Goal: Information Seeking & Learning: Learn about a topic

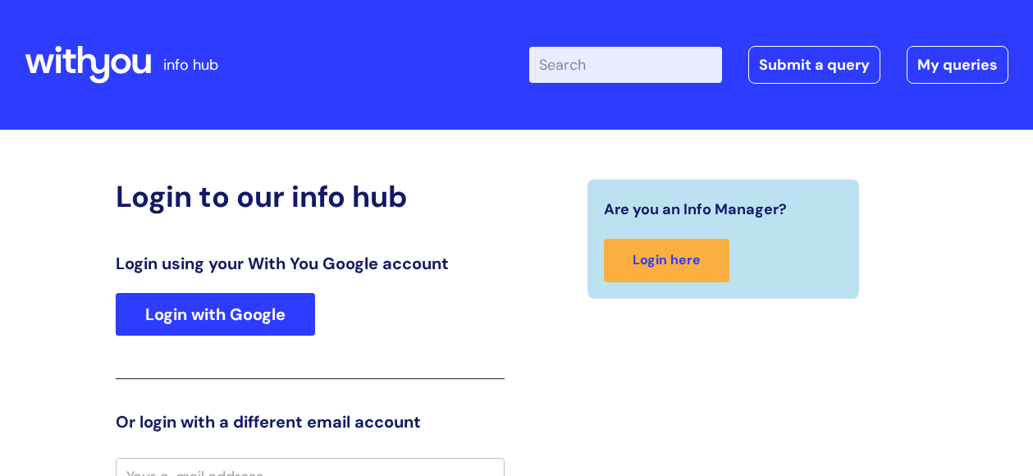
scroll to position [20, 0]
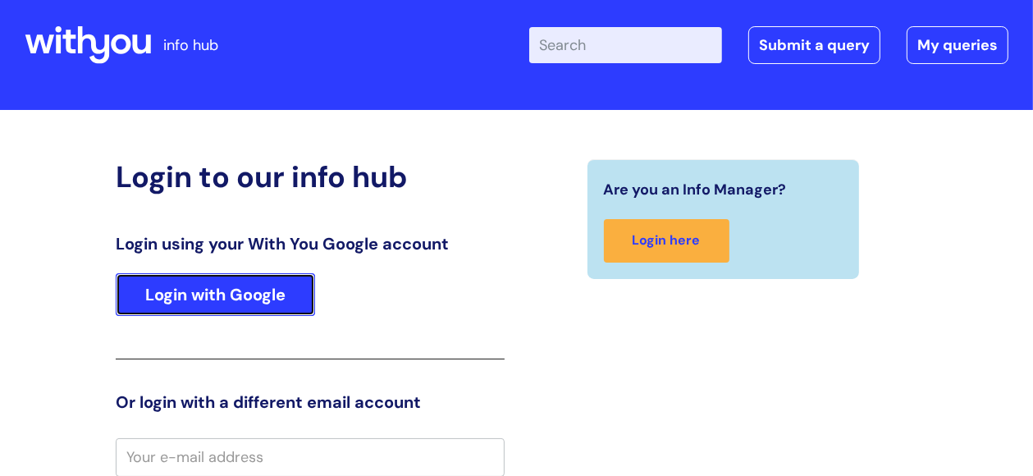
click at [260, 291] on link "Login with Google" at bounding box center [215, 294] width 199 height 43
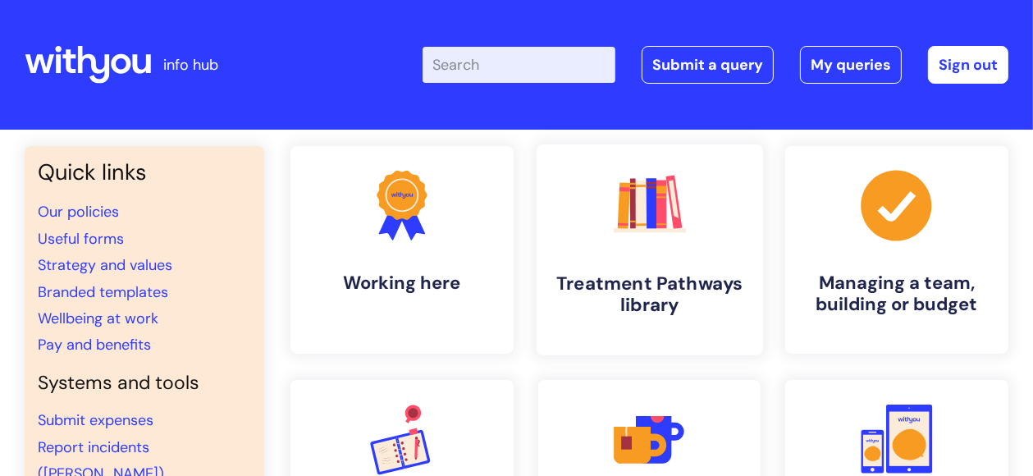
click at [648, 283] on h4 "Treatment Pathways library" at bounding box center [649, 295] width 199 height 44
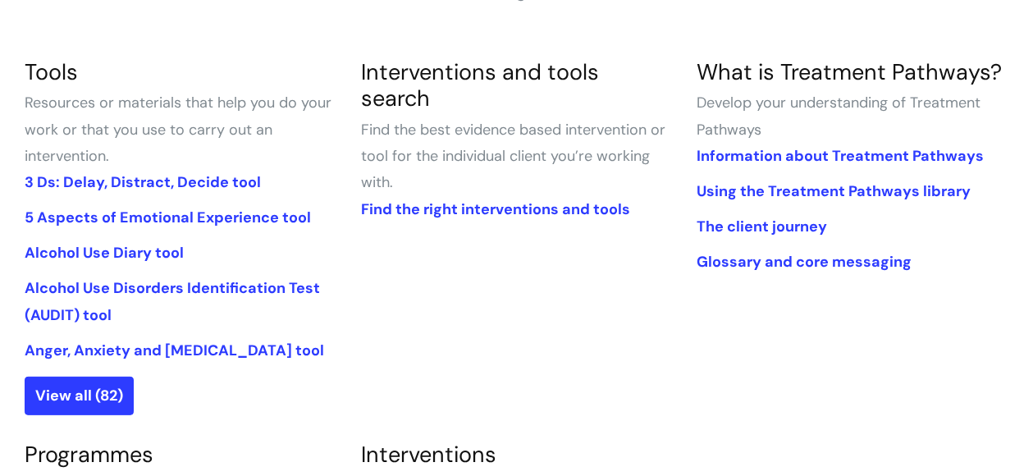
scroll to position [385, 0]
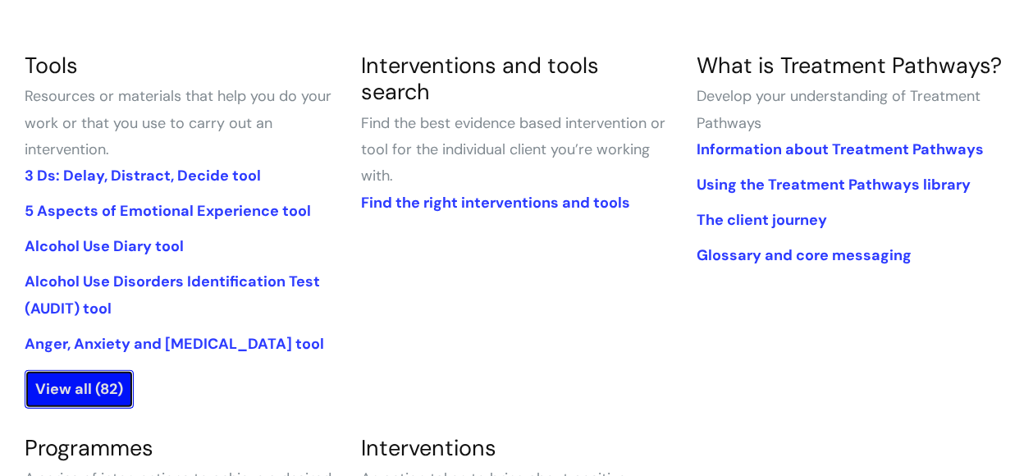
click at [82, 391] on link "View all (82)" at bounding box center [79, 389] width 109 height 38
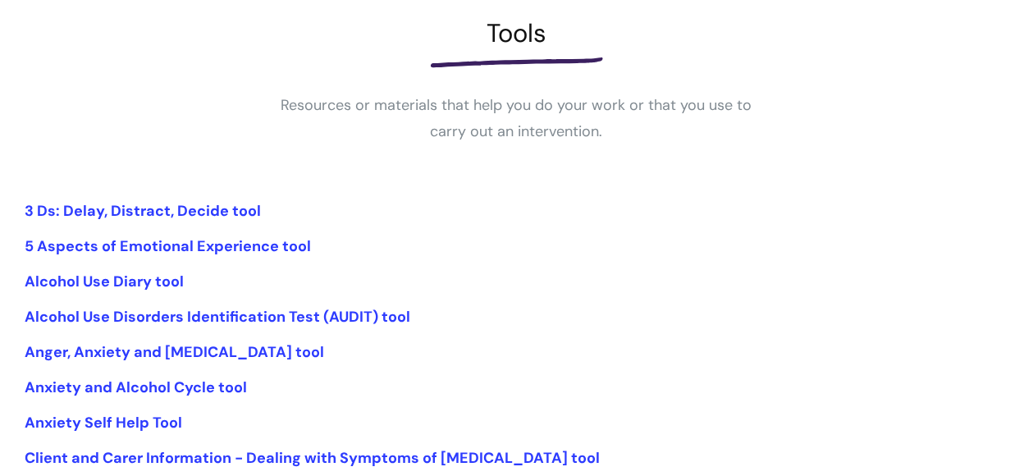
scroll to position [284, 0]
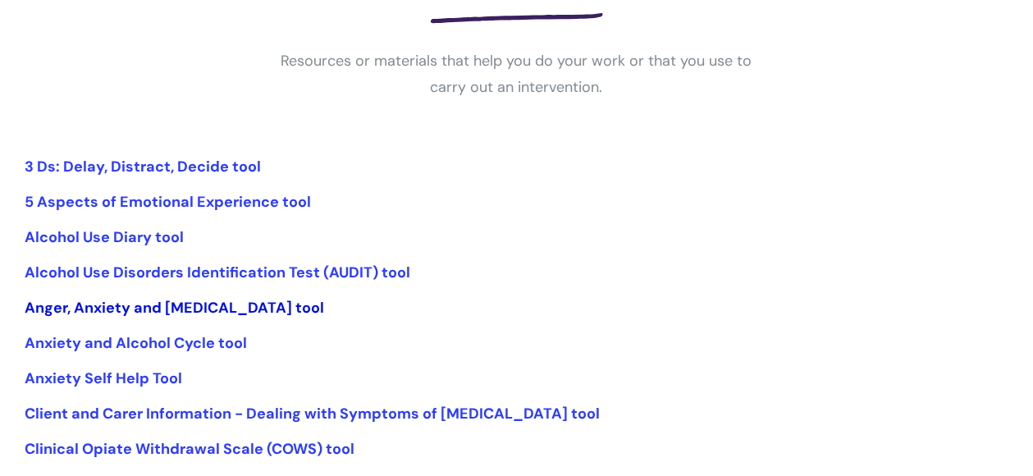
click at [156, 307] on link "Anger, Anxiety and Depression tool" at bounding box center [175, 308] width 300 height 20
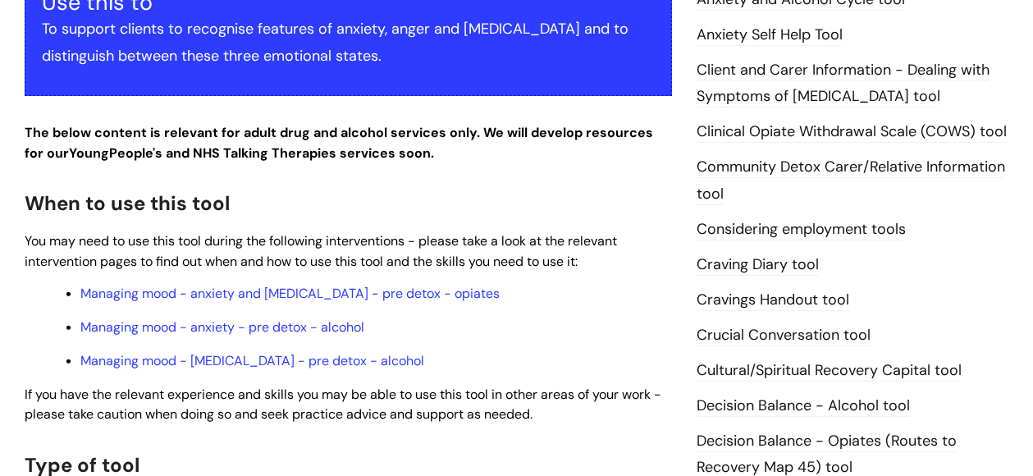
scroll to position [428, 0]
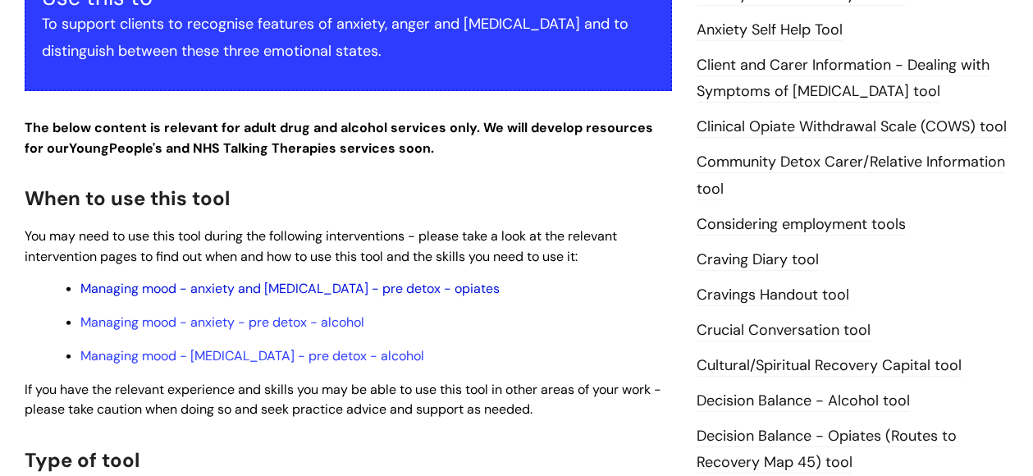
click at [157, 280] on link "Managing mood - anxiety and depression - pre detox - opiates" at bounding box center [289, 288] width 419 height 17
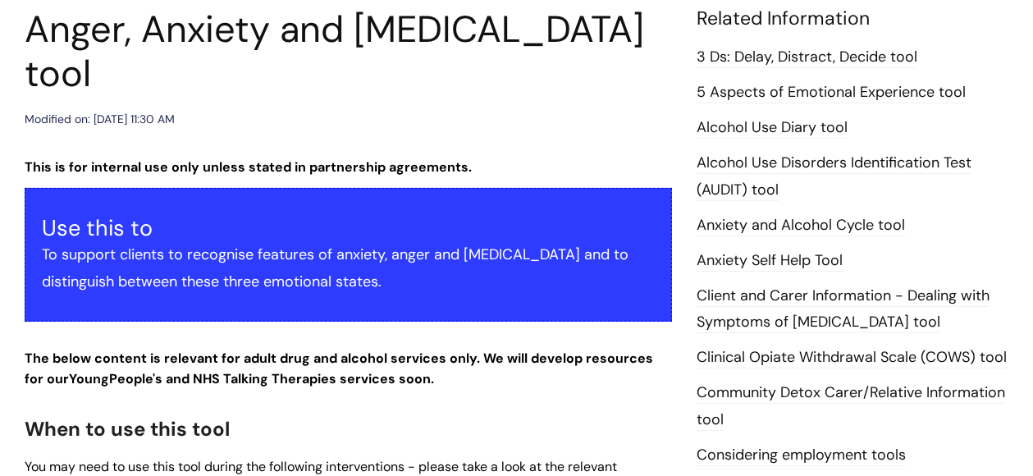
scroll to position [0, 0]
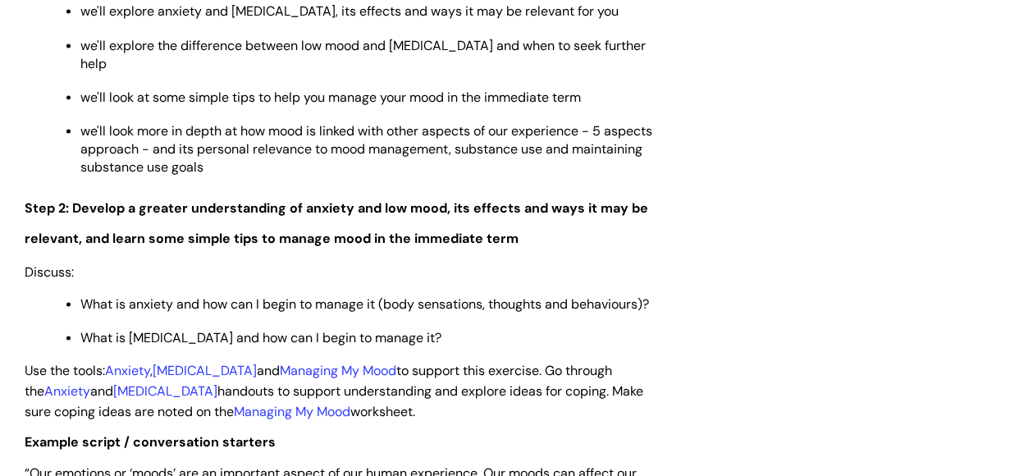
scroll to position [2204, 0]
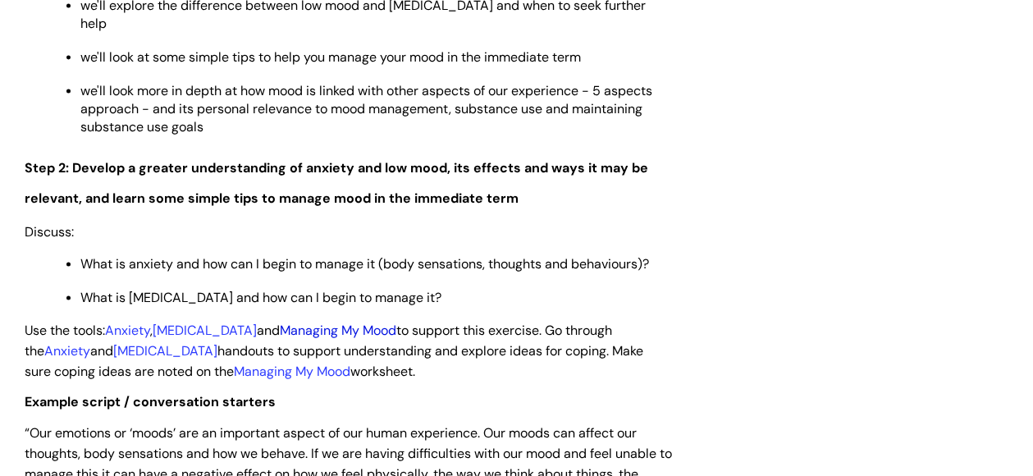
click at [342, 323] on link "Managing My Mood" at bounding box center [338, 330] width 117 height 17
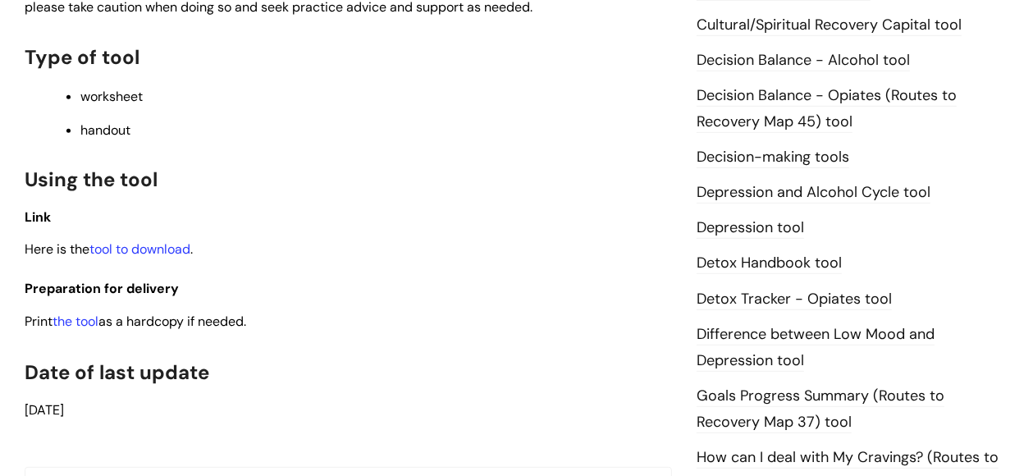
scroll to position [823, 0]
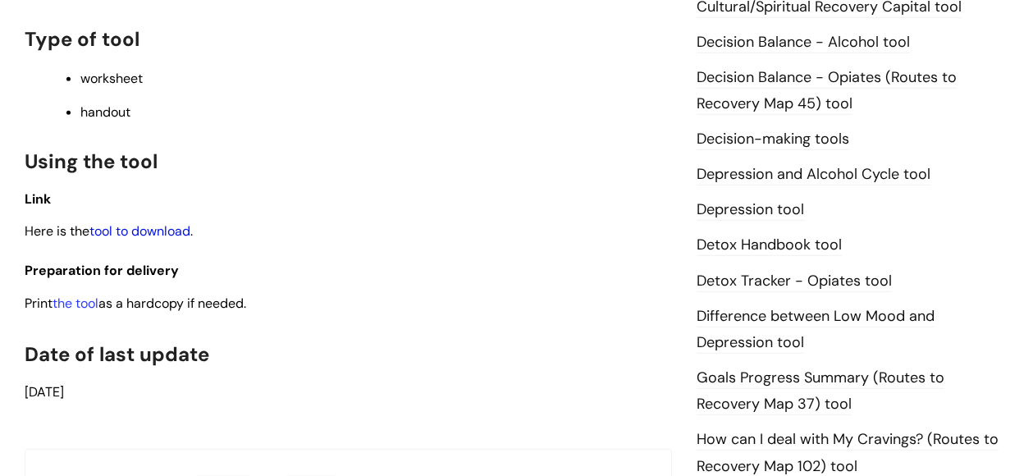
click at [129, 229] on link "tool to download" at bounding box center [139, 230] width 101 height 17
click at [138, 232] on link "tool to download" at bounding box center [139, 230] width 101 height 17
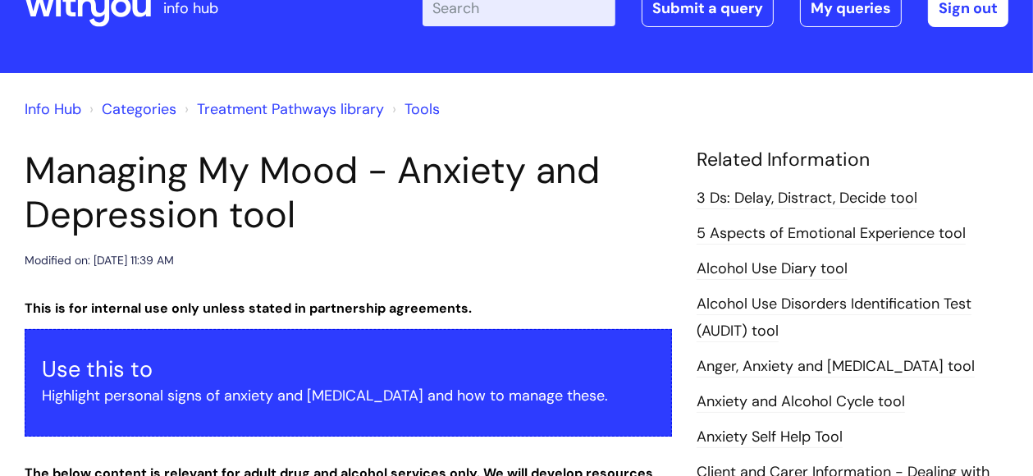
scroll to position [52, 0]
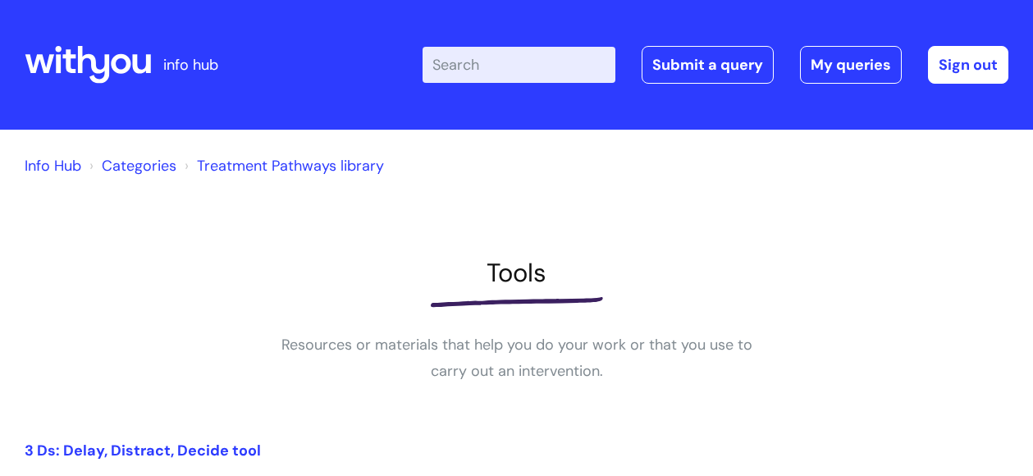
scroll to position [286, 0]
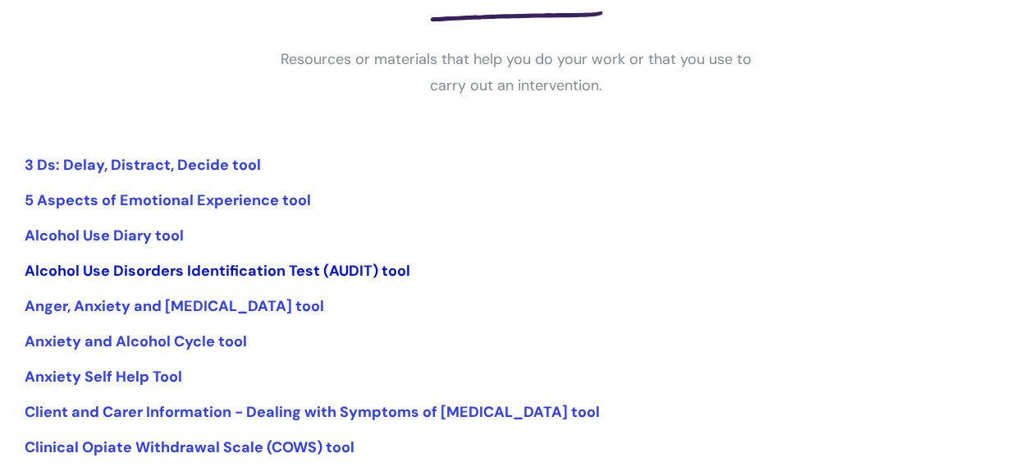
click at [137, 268] on link "Alcohol Use Disorders Identification Test (AUDIT) tool" at bounding box center [218, 271] width 386 height 20
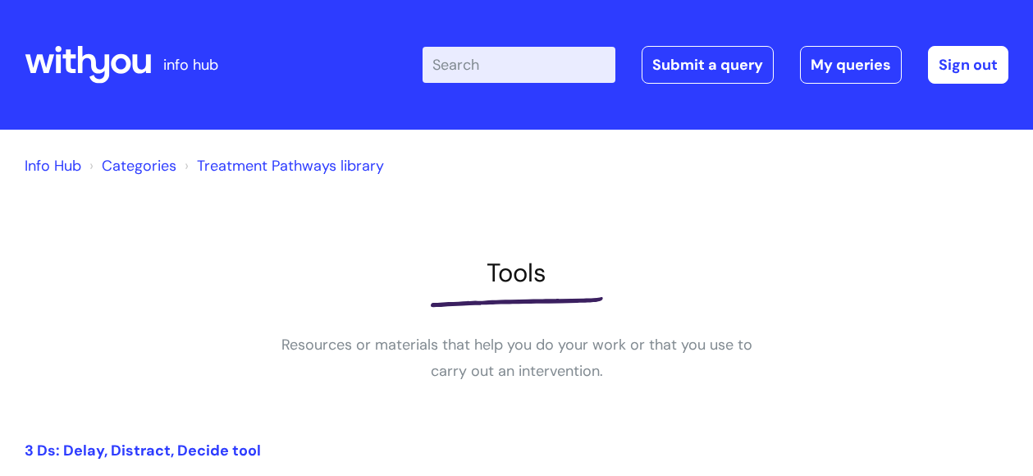
scroll to position [286, 0]
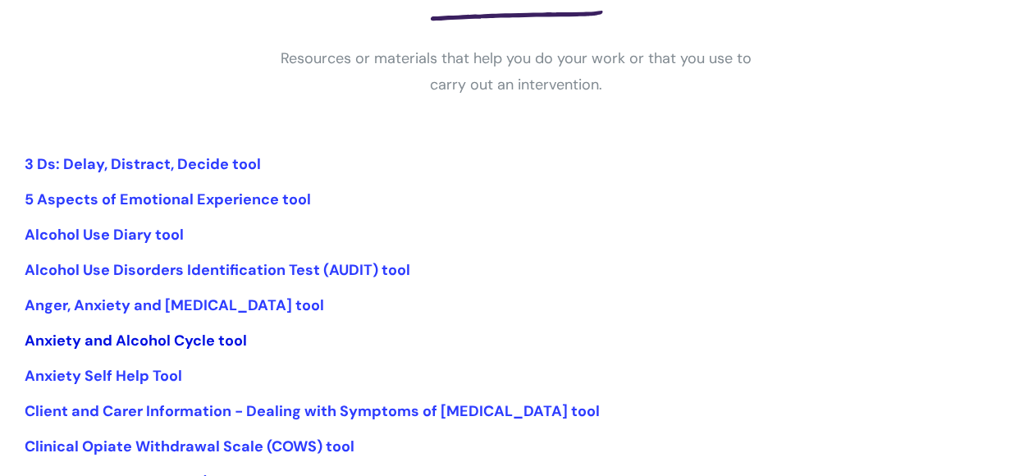
click at [103, 341] on link "Anxiety and Alcohol Cycle tool" at bounding box center [136, 341] width 222 height 20
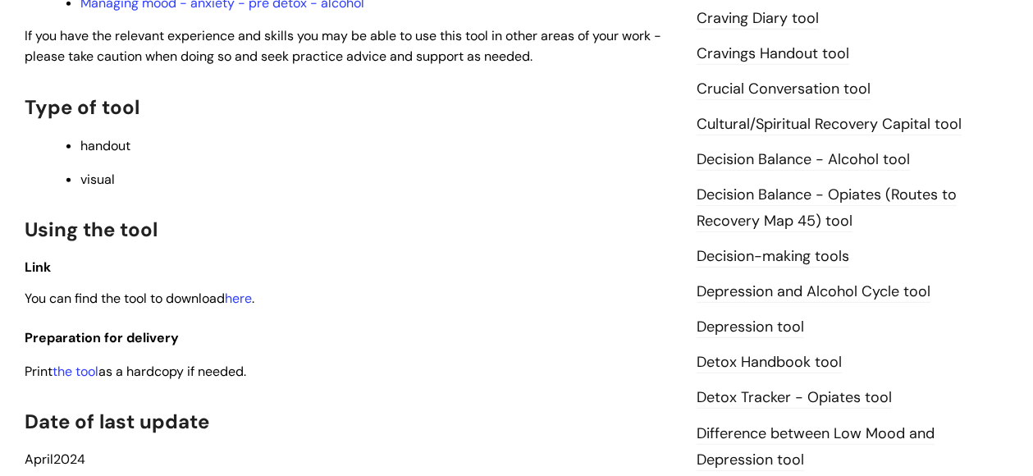
scroll to position [683, 0]
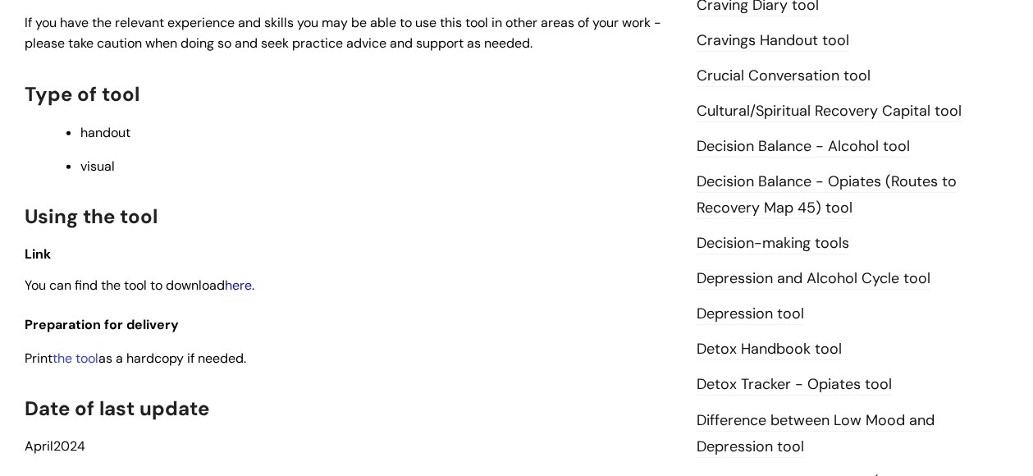
click at [246, 291] on link "here" at bounding box center [238, 285] width 27 height 17
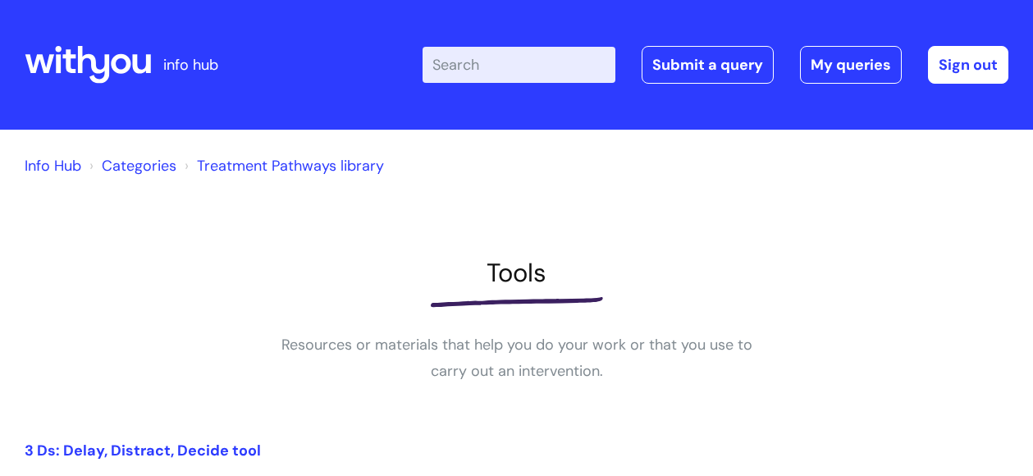
scroll to position [286, 0]
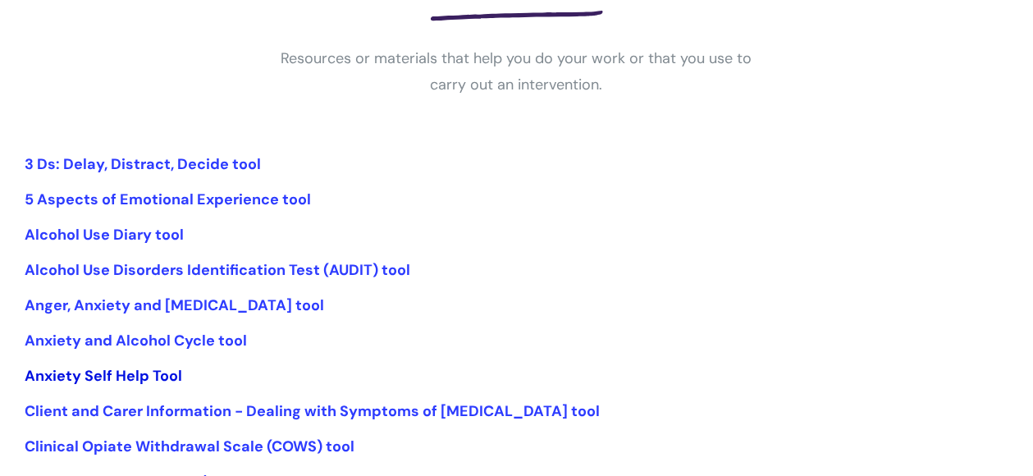
click at [154, 375] on link "Anxiety Self Help Tool" at bounding box center [104, 376] width 158 height 20
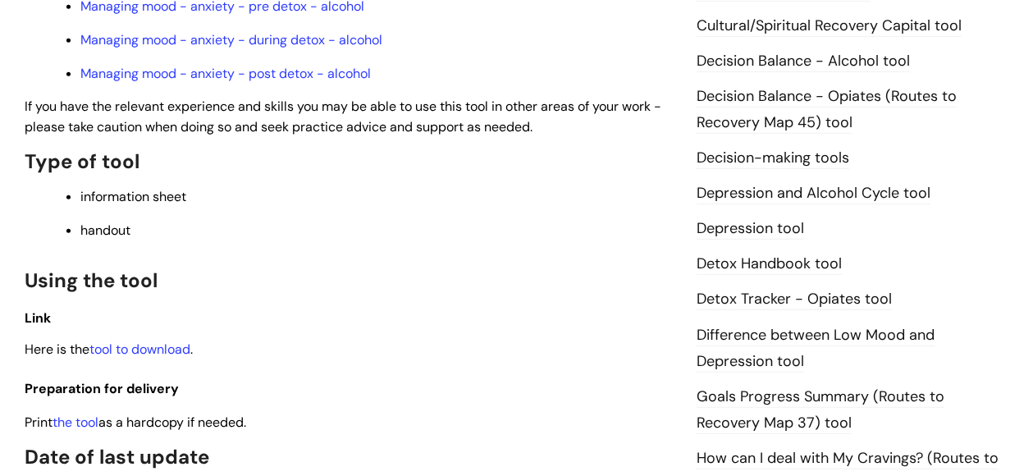
scroll to position [773, 0]
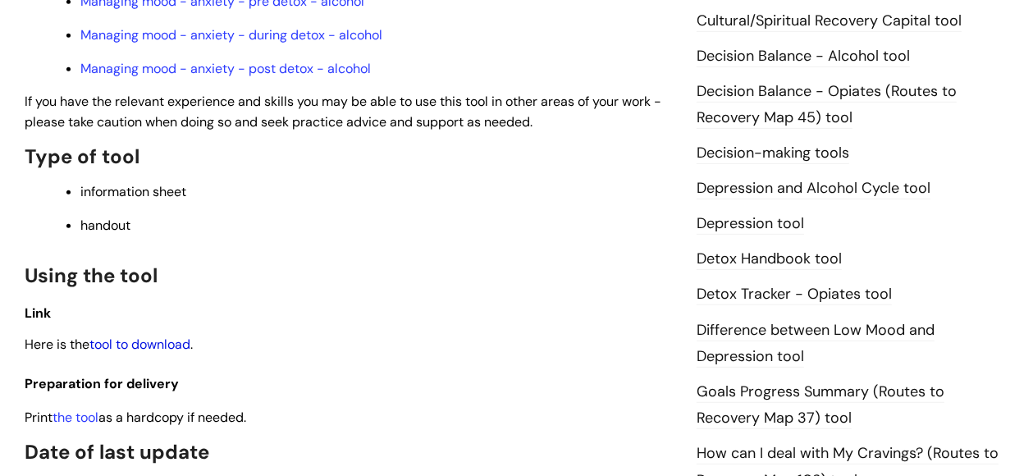
click at [131, 349] on link "tool to download" at bounding box center [139, 344] width 101 height 17
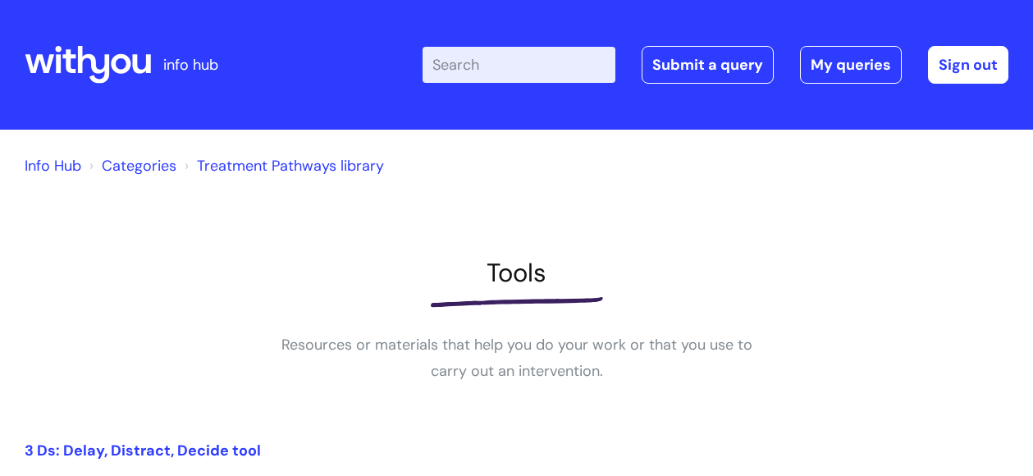
scroll to position [288, 0]
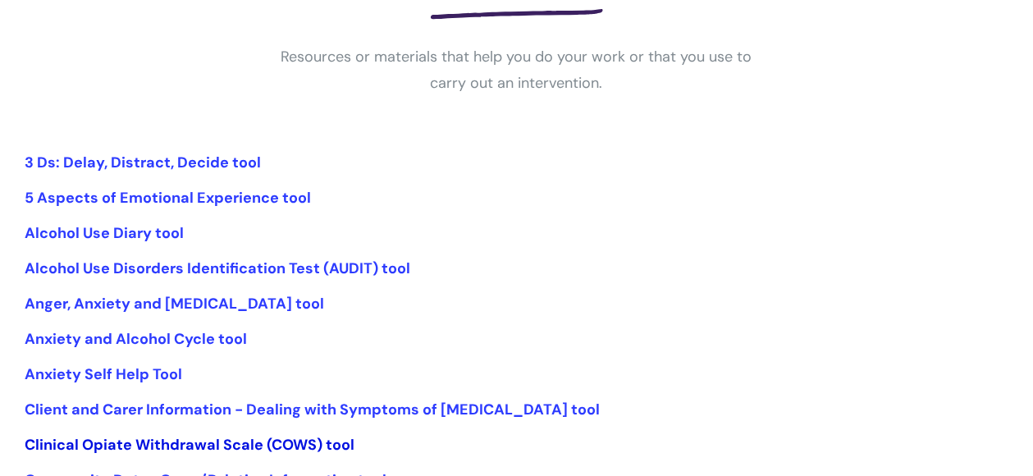
click at [205, 442] on link "Clinical Opiate Withdrawal Scale (COWS) tool" at bounding box center [190, 445] width 330 height 20
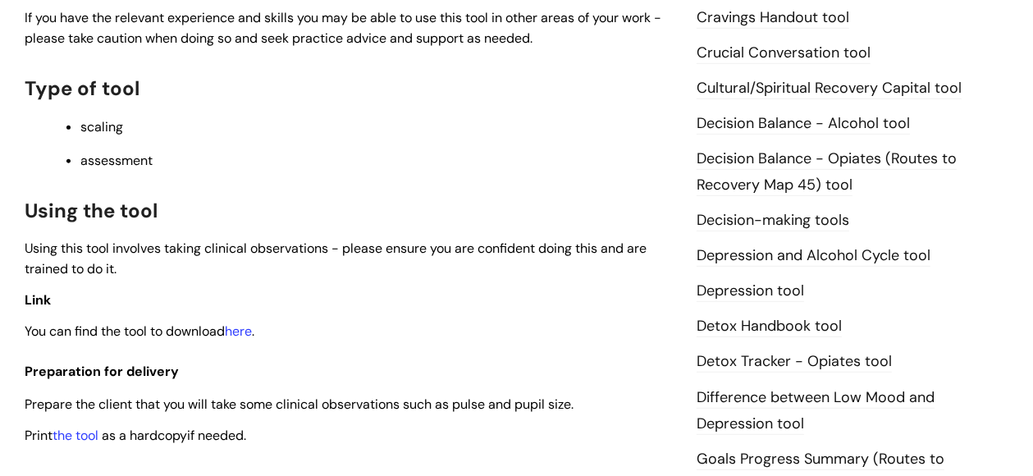
scroll to position [711, 0]
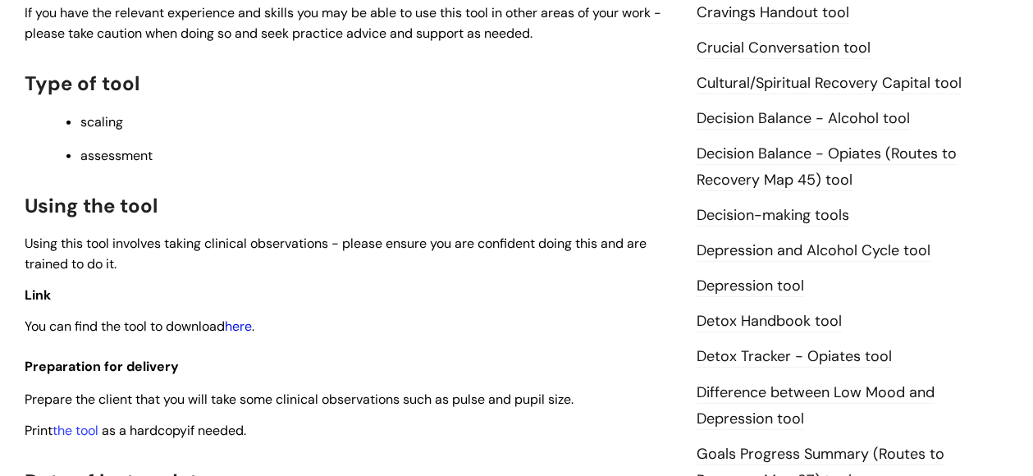
click at [246, 330] on link "here" at bounding box center [238, 326] width 27 height 17
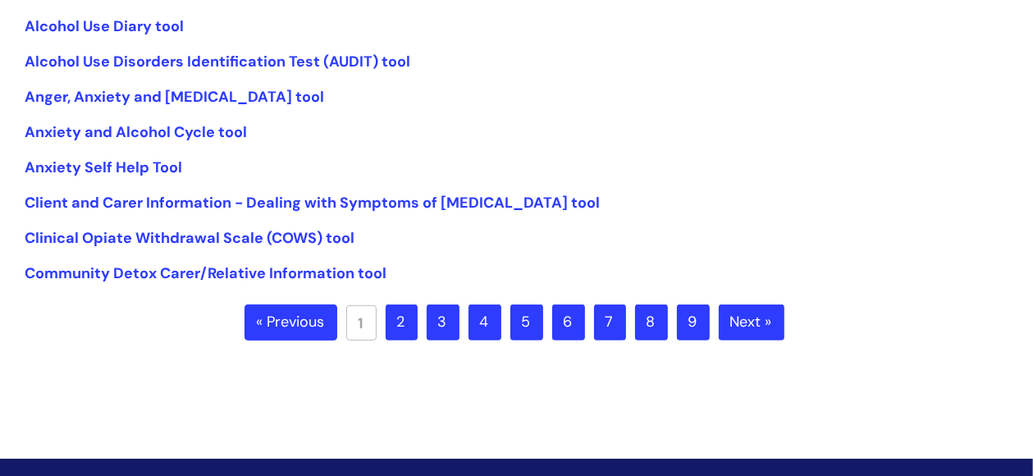
scroll to position [499, 0]
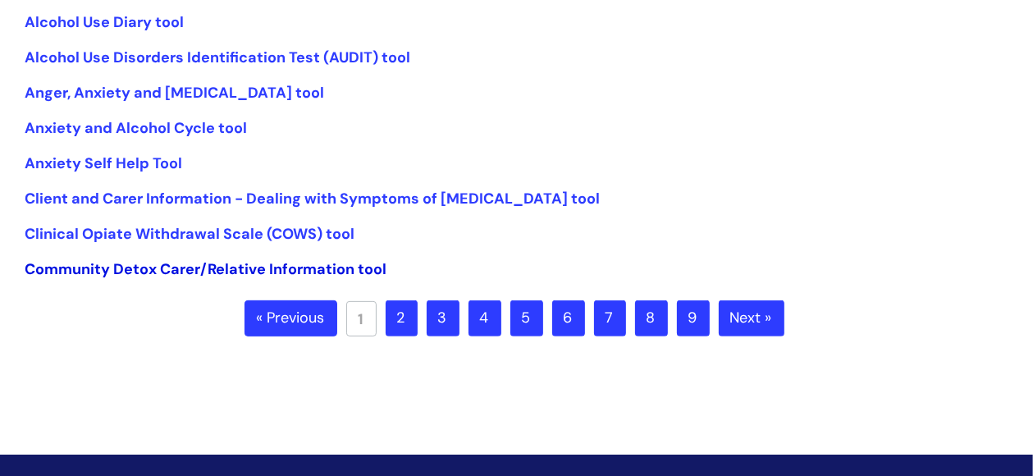
click at [148, 269] on link "Community Detox Carer/Relative Information tool" at bounding box center [206, 269] width 362 height 20
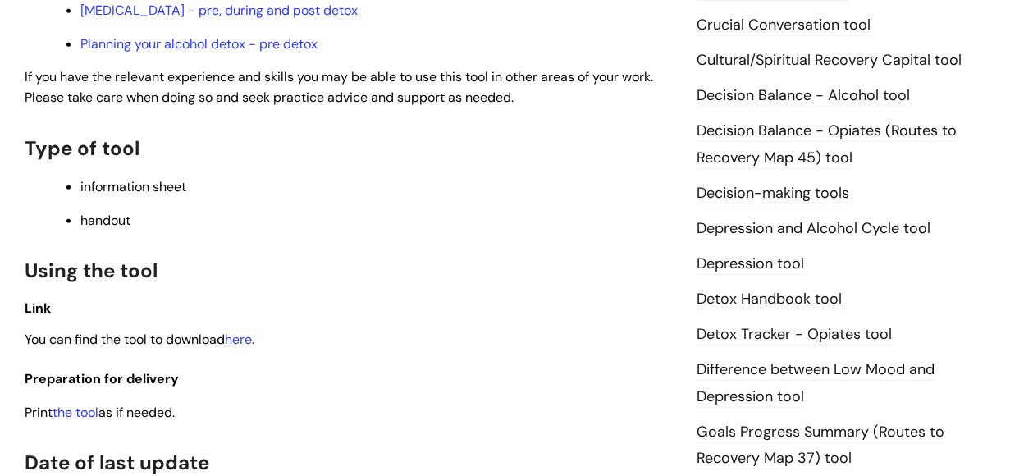
scroll to position [758, 0]
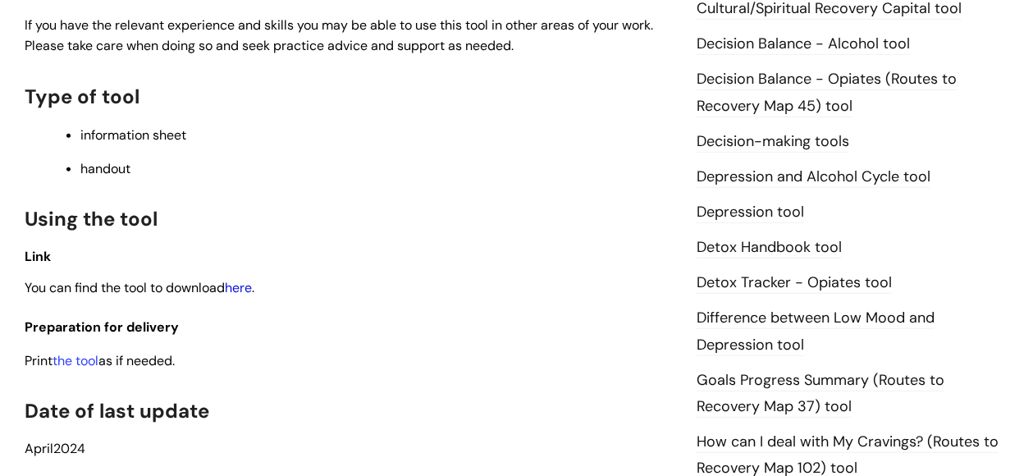
click at [244, 293] on link "here" at bounding box center [238, 287] width 27 height 17
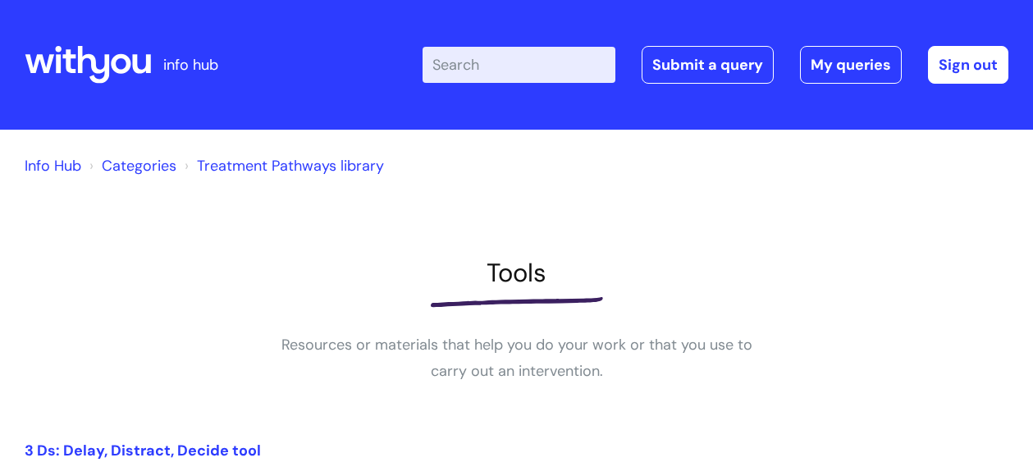
scroll to position [499, 0]
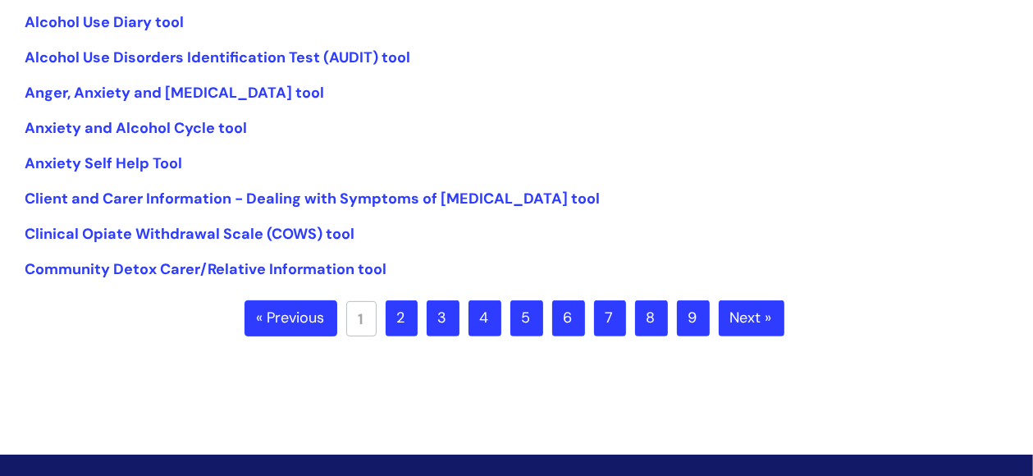
click at [401, 318] on link "2" at bounding box center [402, 318] width 32 height 36
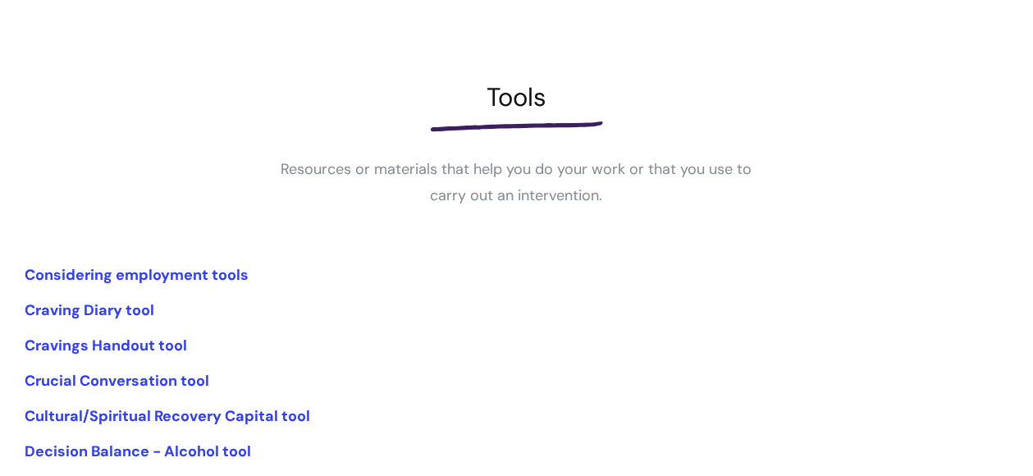
scroll to position [189, 0]
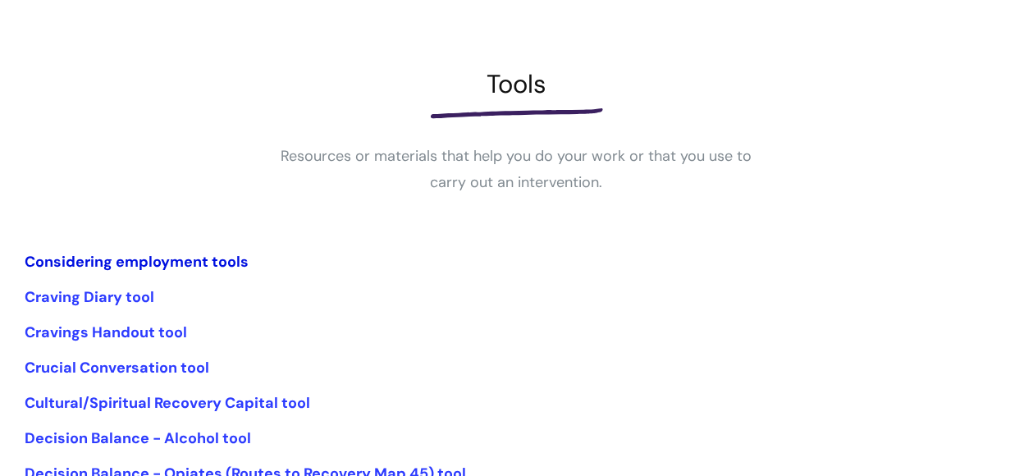
click at [194, 259] on link "Considering employment tools" at bounding box center [137, 262] width 224 height 20
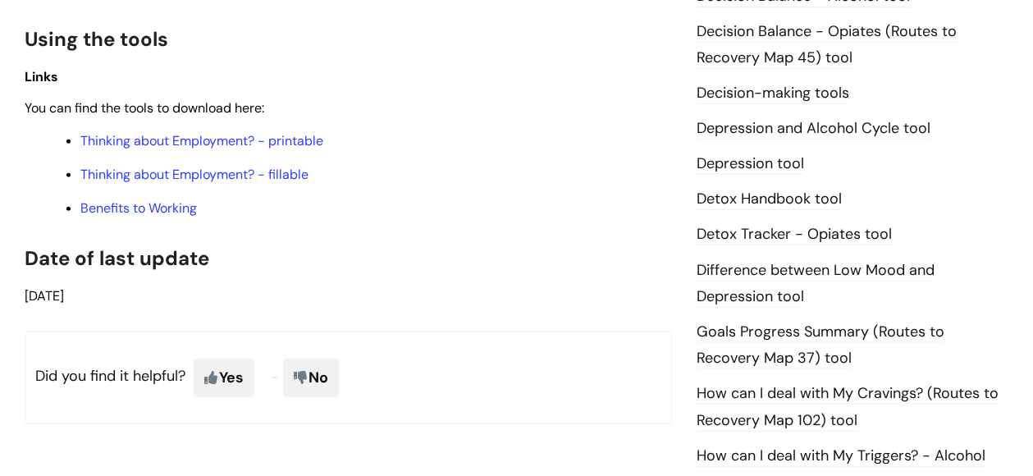
scroll to position [836, 0]
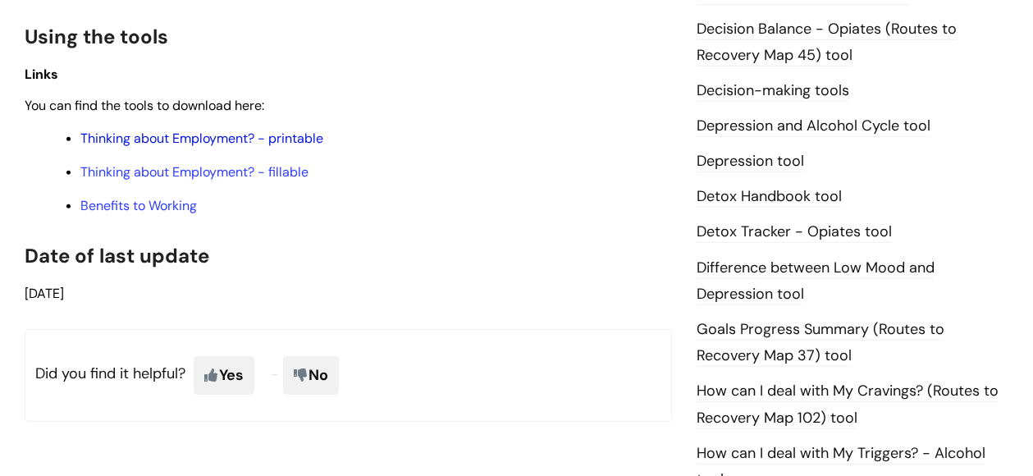
click at [223, 140] on link "Thinking about Employment? - printable" at bounding box center [201, 138] width 243 height 17
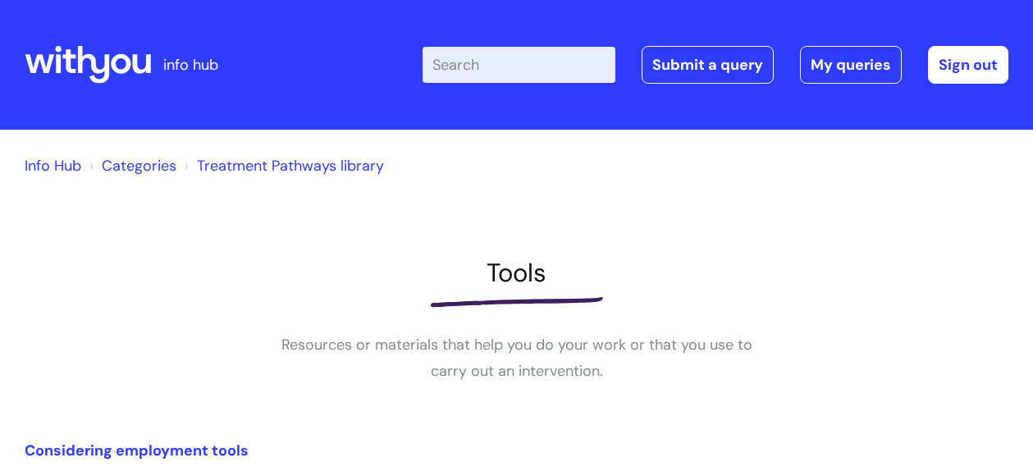
scroll to position [189, 0]
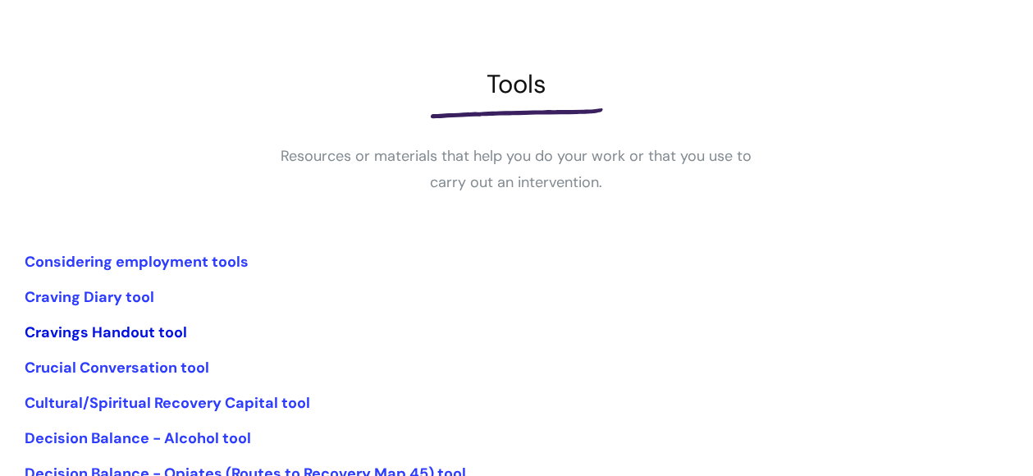
click at [144, 332] on link "Cravings Handout tool" at bounding box center [106, 333] width 163 height 20
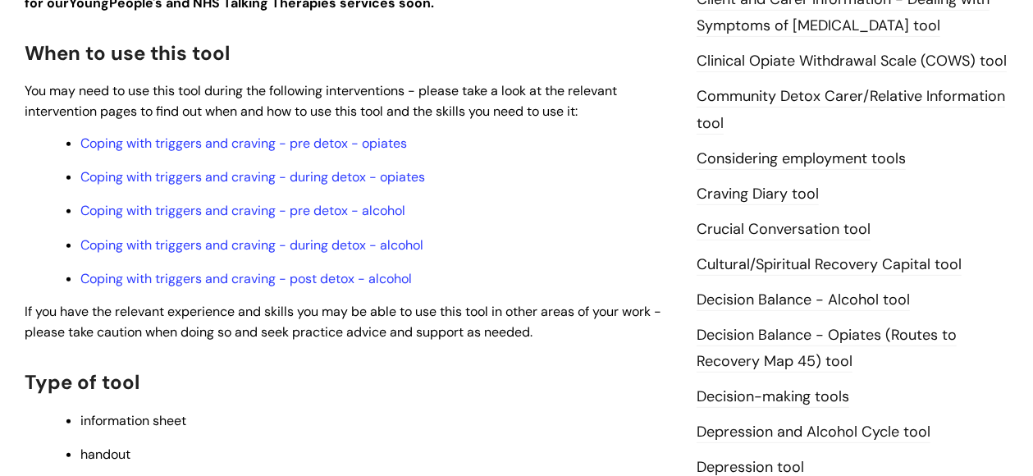
scroll to position [576, 0]
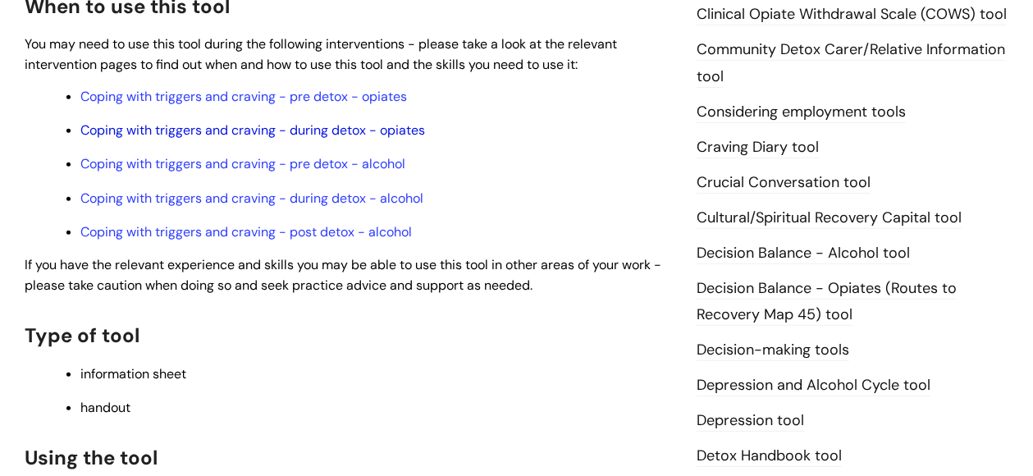
click at [311, 136] on link "Coping with triggers and craving - during detox - opiates" at bounding box center [252, 129] width 345 height 17
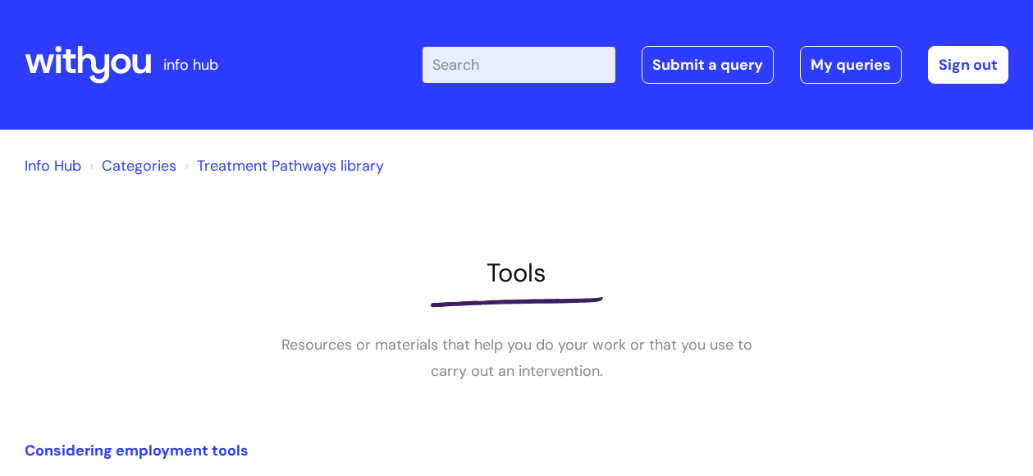
scroll to position [189, 0]
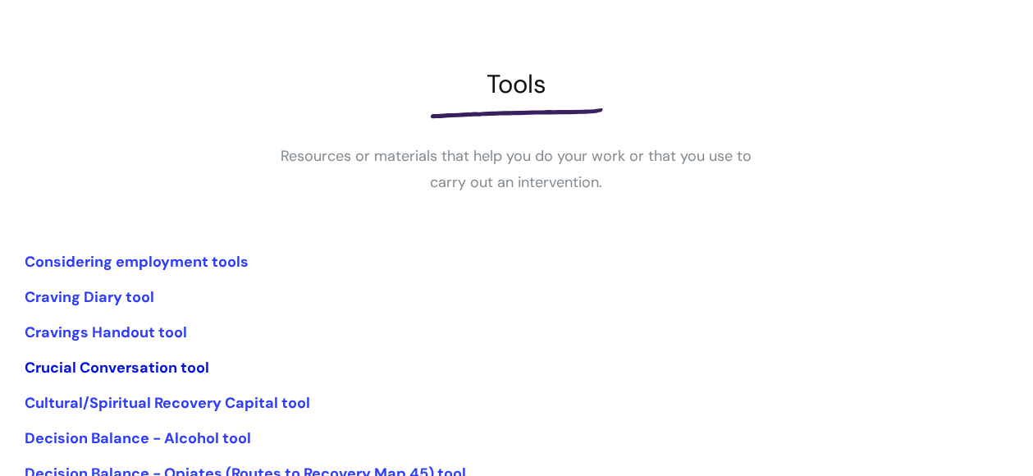
click at [159, 369] on link "Crucial Conversation tool" at bounding box center [117, 368] width 185 height 20
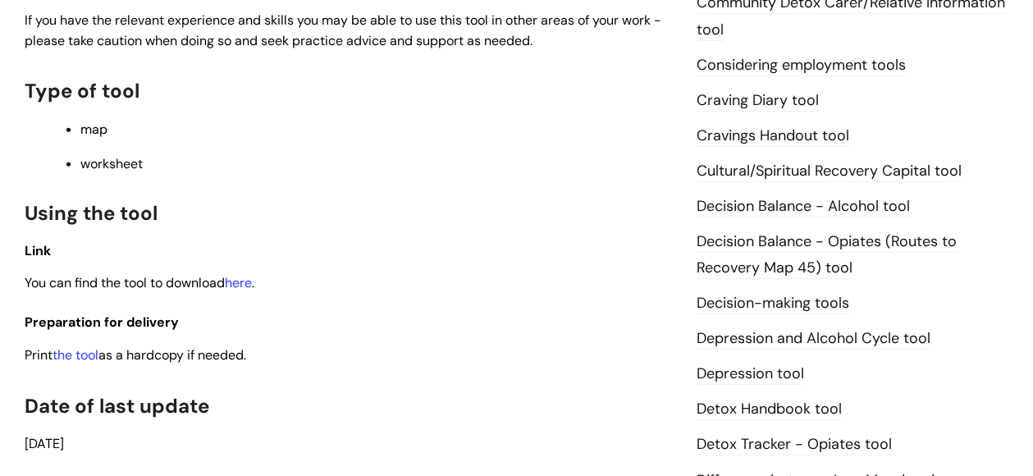
scroll to position [634, 0]
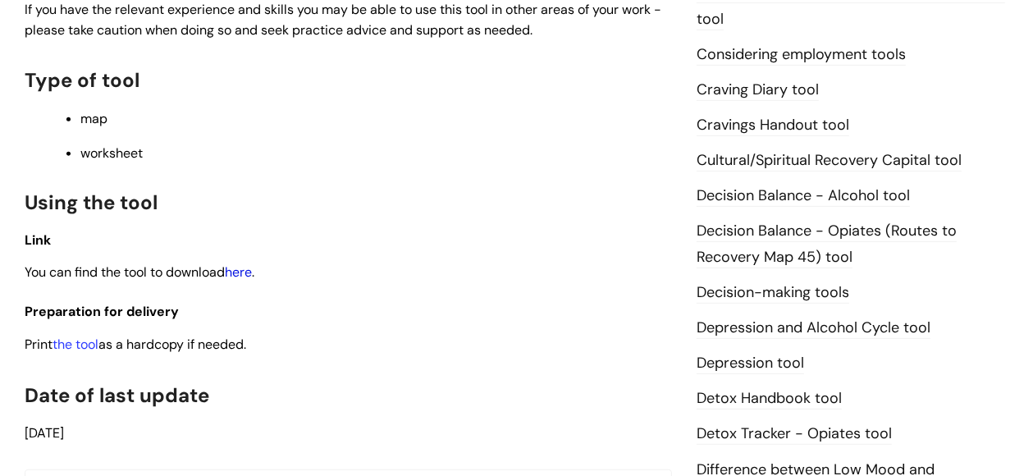
click at [252, 273] on link "here" at bounding box center [238, 271] width 27 height 17
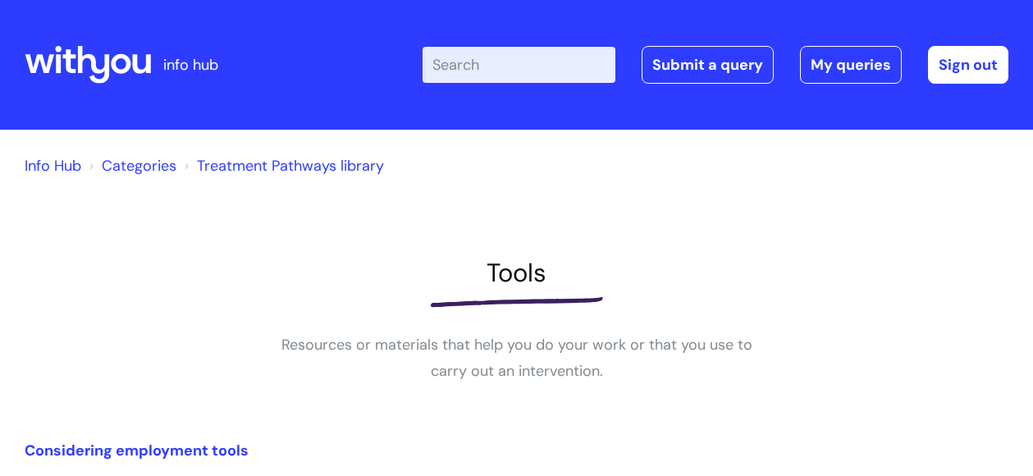
scroll to position [189, 0]
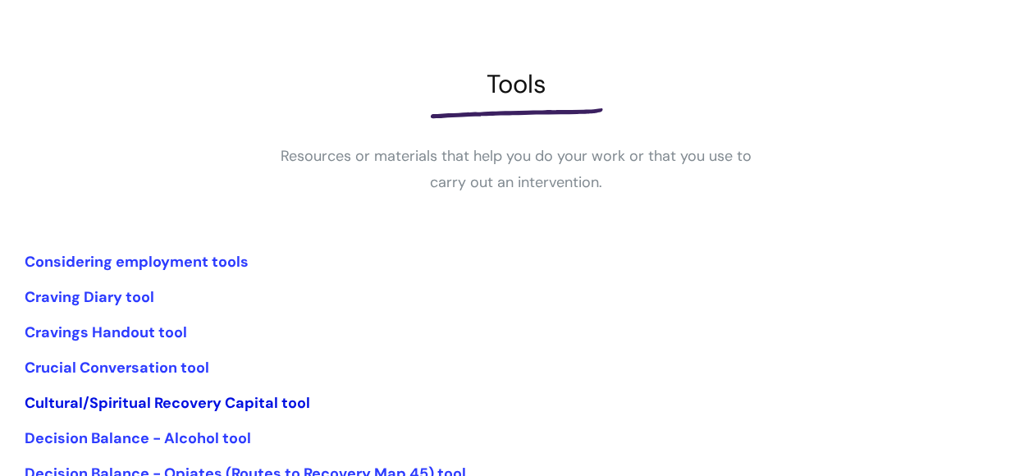
click at [194, 401] on link "Cultural/Spiritual Recovery Capital tool" at bounding box center [168, 403] width 286 height 20
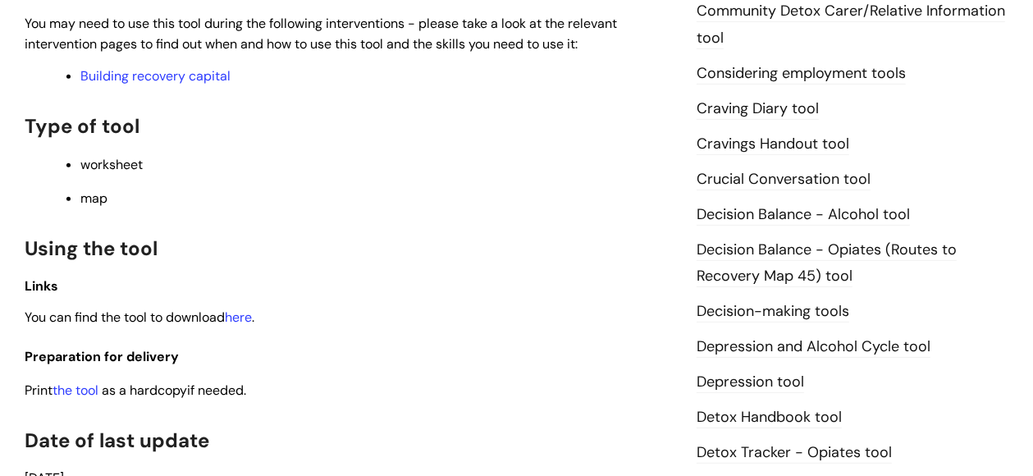
scroll to position [617, 0]
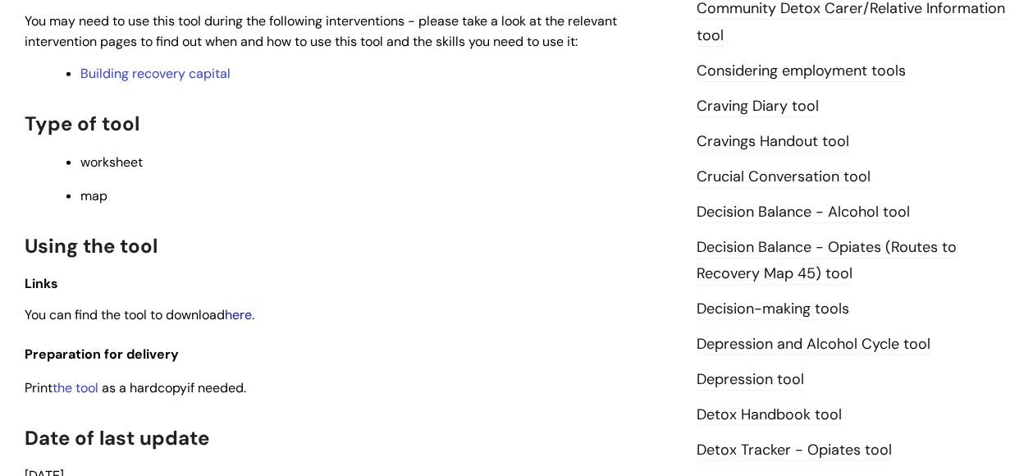
click at [250, 318] on link "here" at bounding box center [238, 314] width 27 height 17
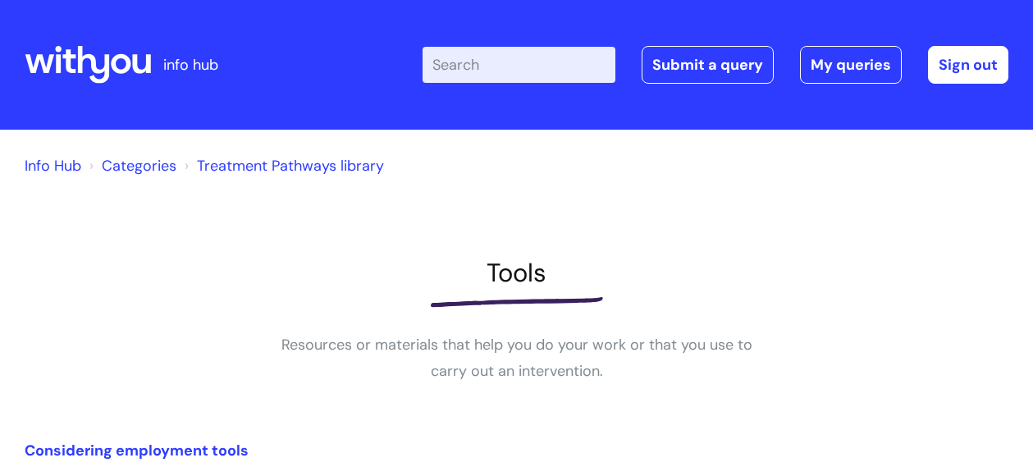
scroll to position [189, 0]
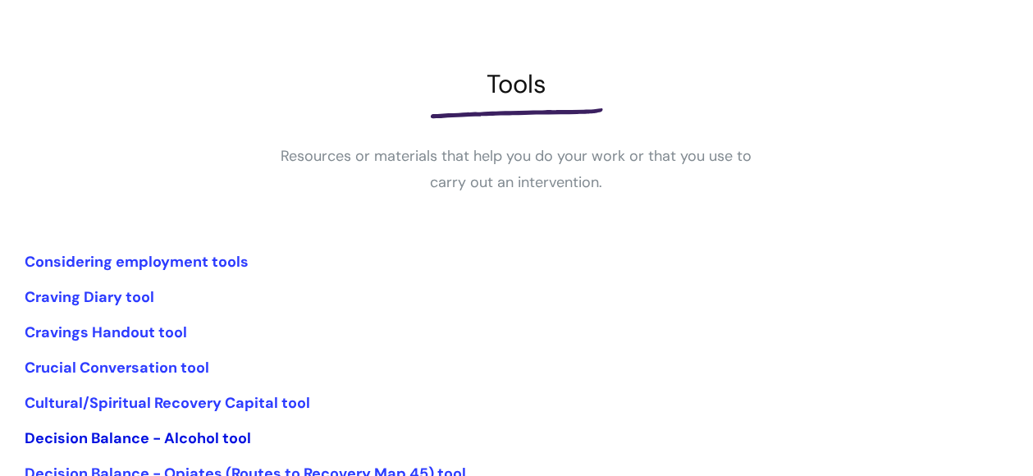
click at [230, 442] on link "Decision Balance - Alcohol tool" at bounding box center [138, 438] width 227 height 20
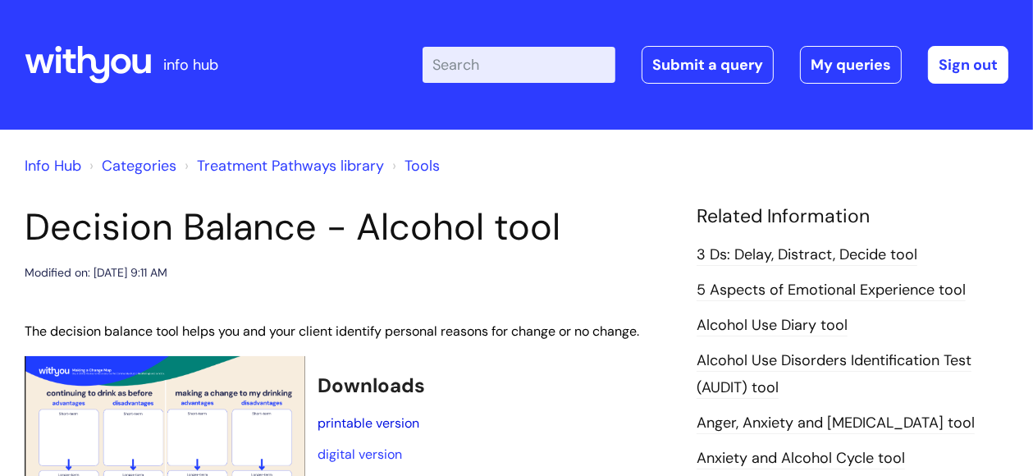
click at [378, 423] on link "printable version" at bounding box center [369, 423] width 102 height 17
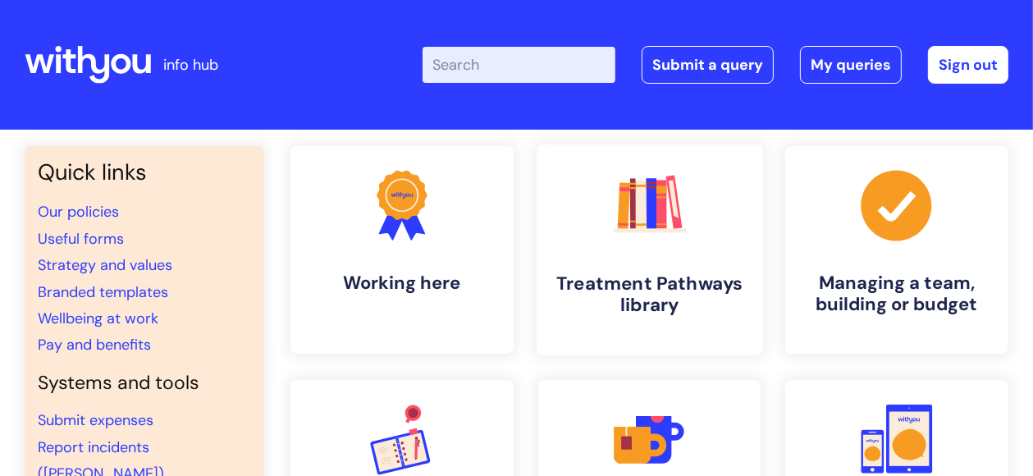
click at [657, 281] on h4 "Treatment Pathways library" at bounding box center [649, 295] width 199 height 44
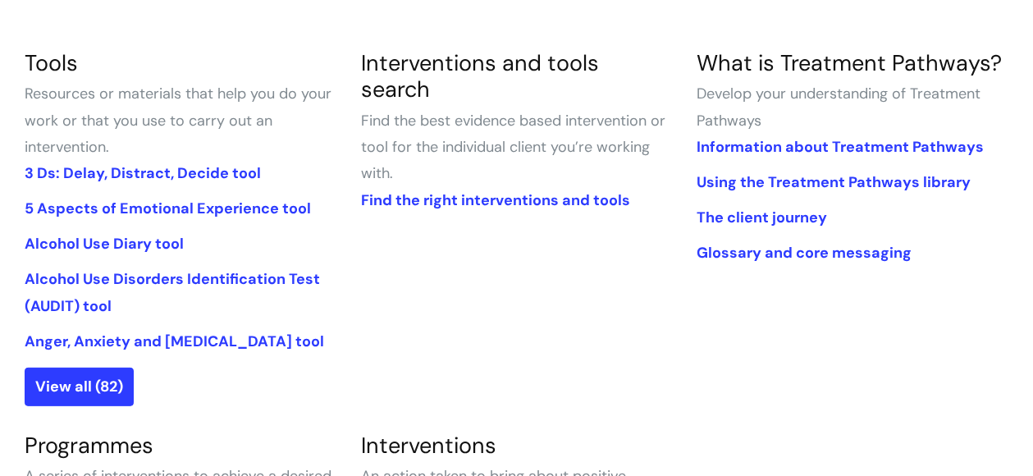
scroll to position [367, 0]
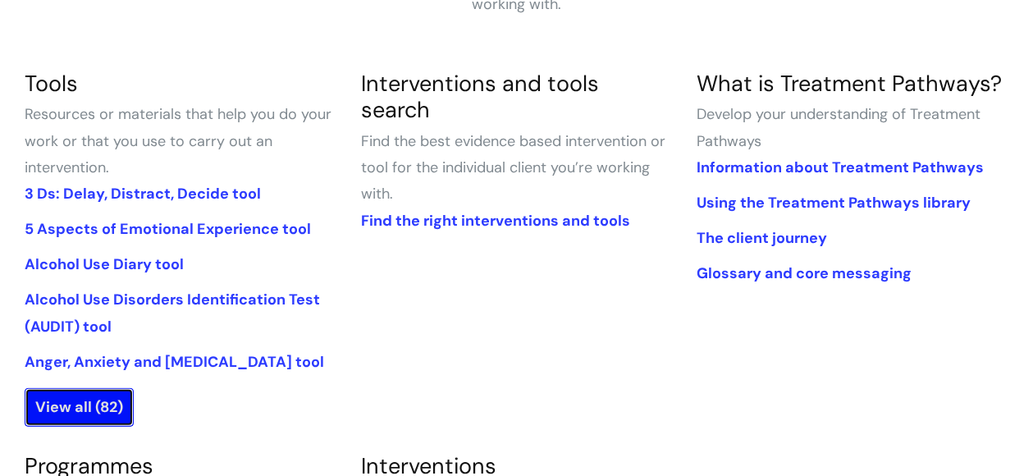
click at [59, 402] on link "View all (82)" at bounding box center [79, 407] width 109 height 38
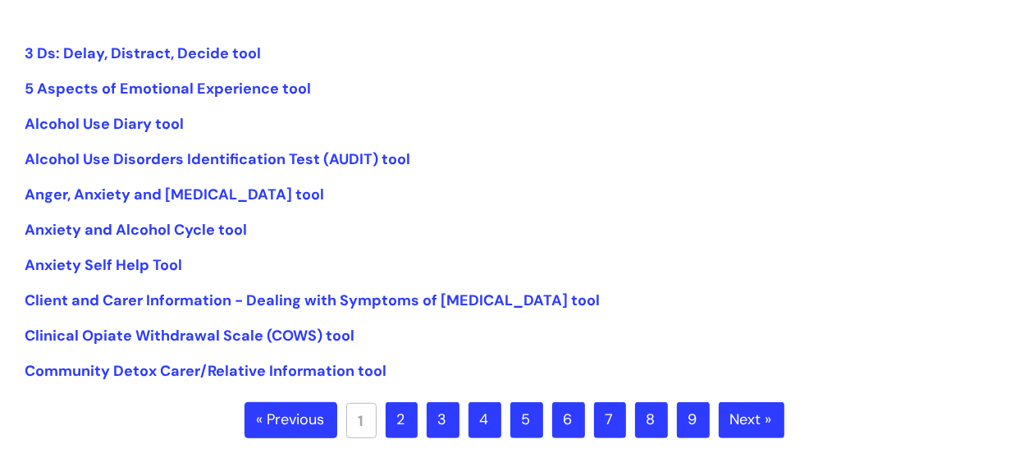
scroll to position [398, 0]
click at [407, 423] on link "2" at bounding box center [402, 419] width 32 height 36
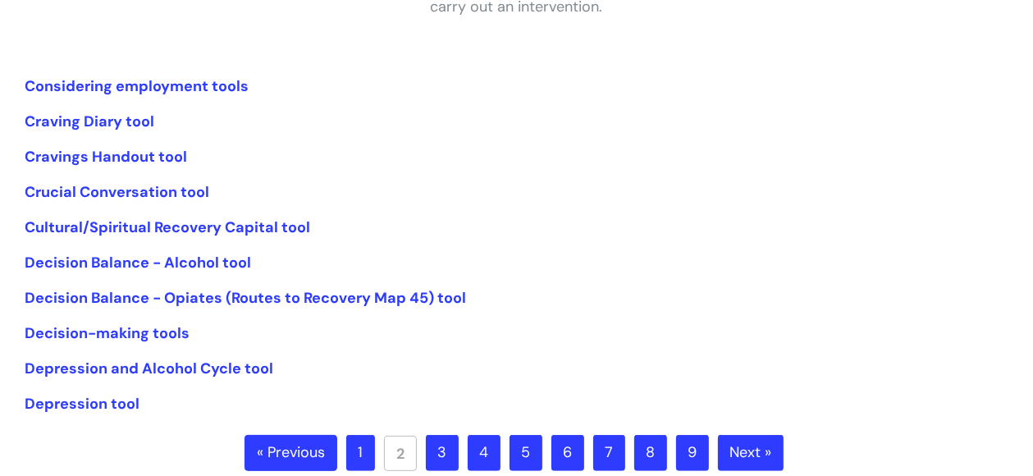
scroll to position [371, 0]
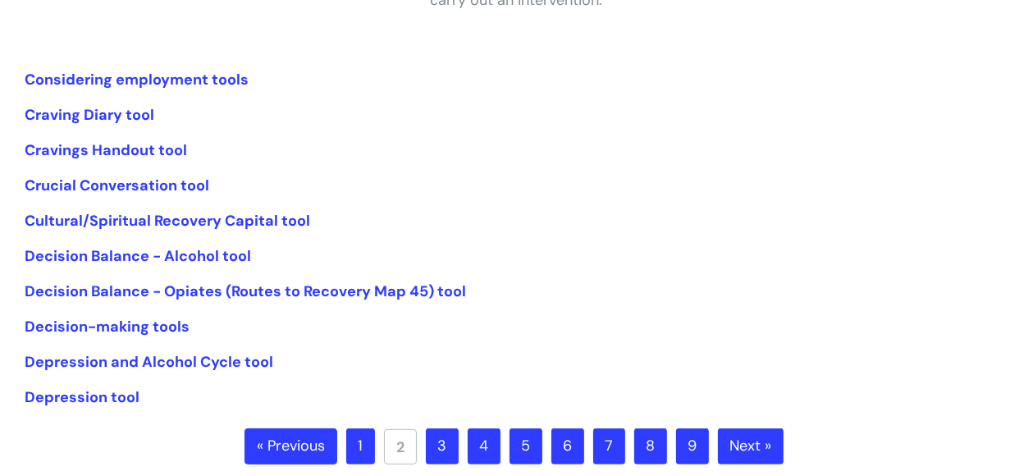
click at [360, 447] on link "1" at bounding box center [360, 446] width 29 height 36
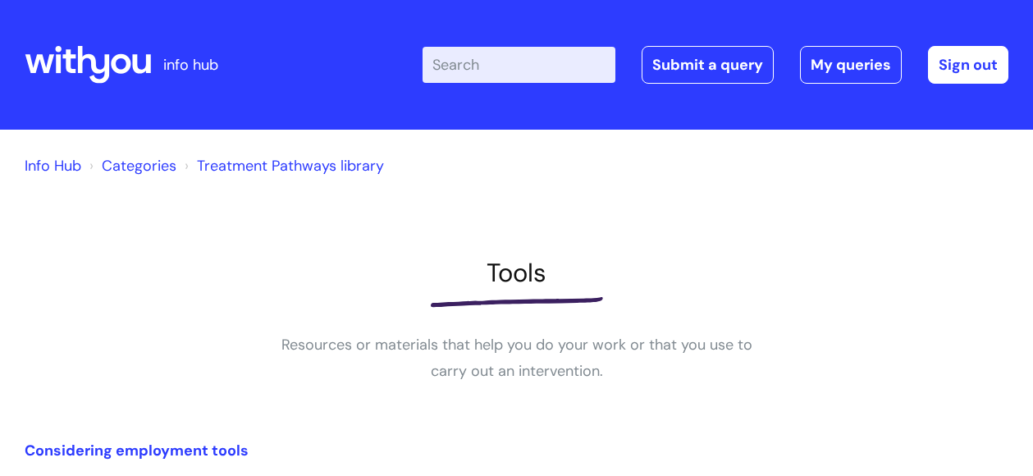
scroll to position [368, 0]
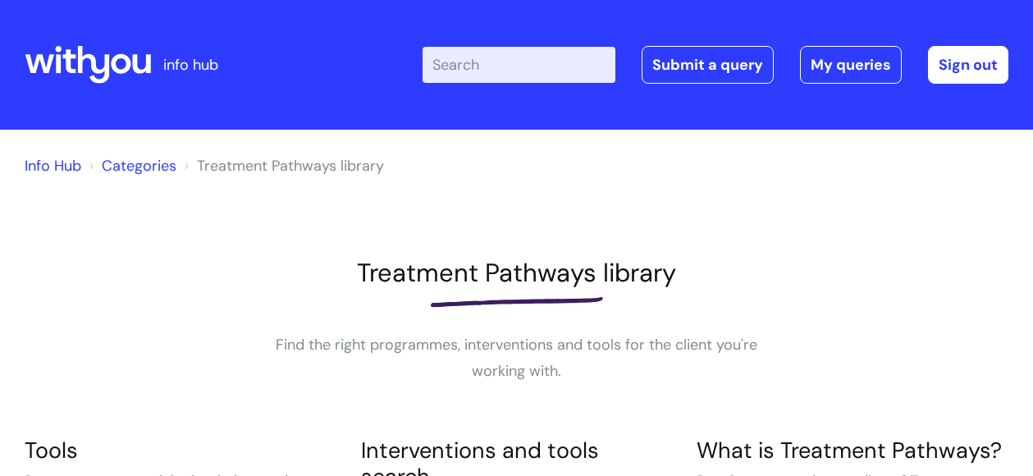
scroll to position [364, 0]
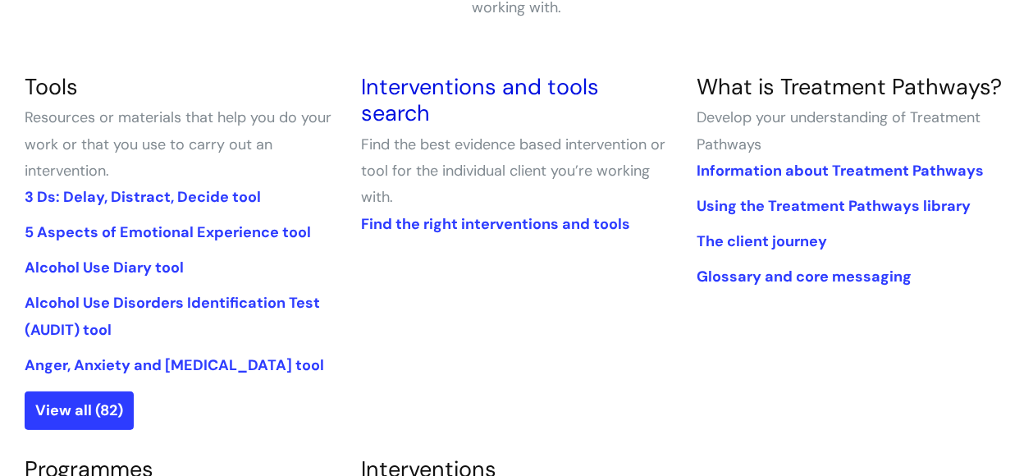
click at [483, 89] on link "Interventions and tools search" at bounding box center [480, 99] width 238 height 55
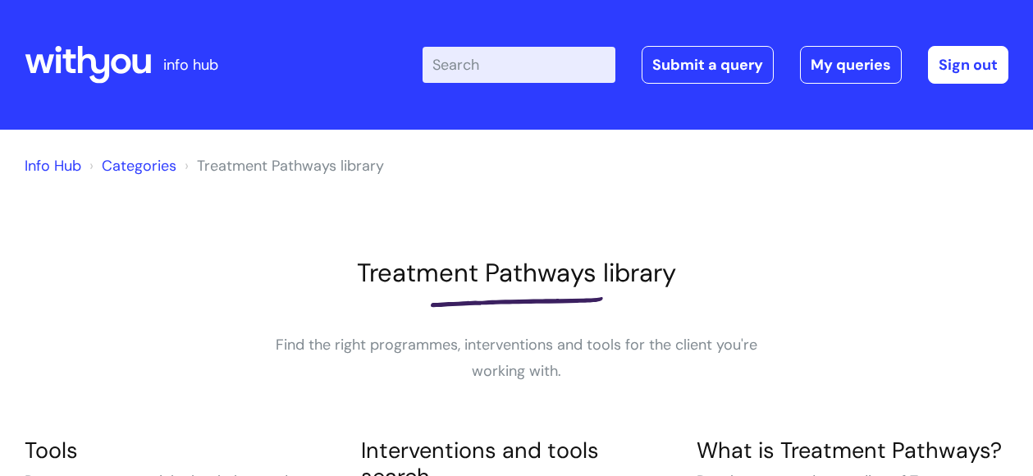
scroll to position [360, 0]
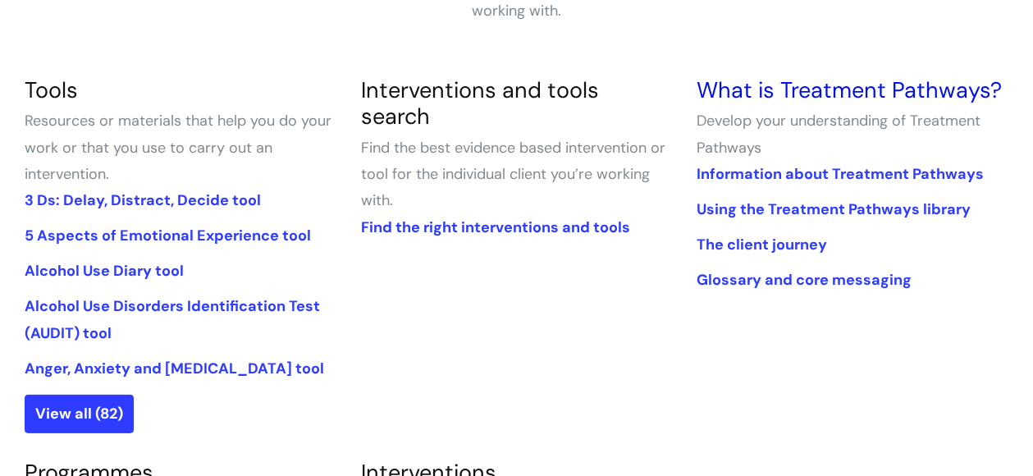
click at [840, 93] on link "What is Treatment Pathways?" at bounding box center [849, 90] width 305 height 29
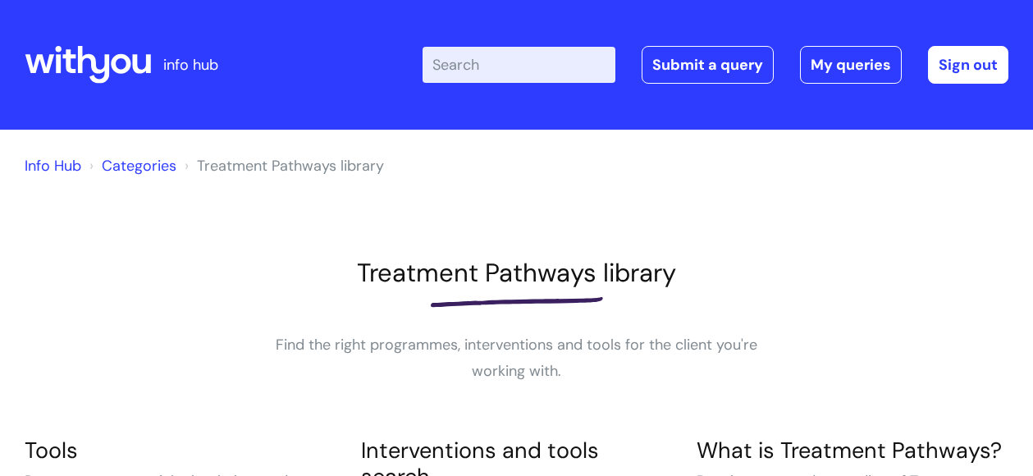
scroll to position [357, 0]
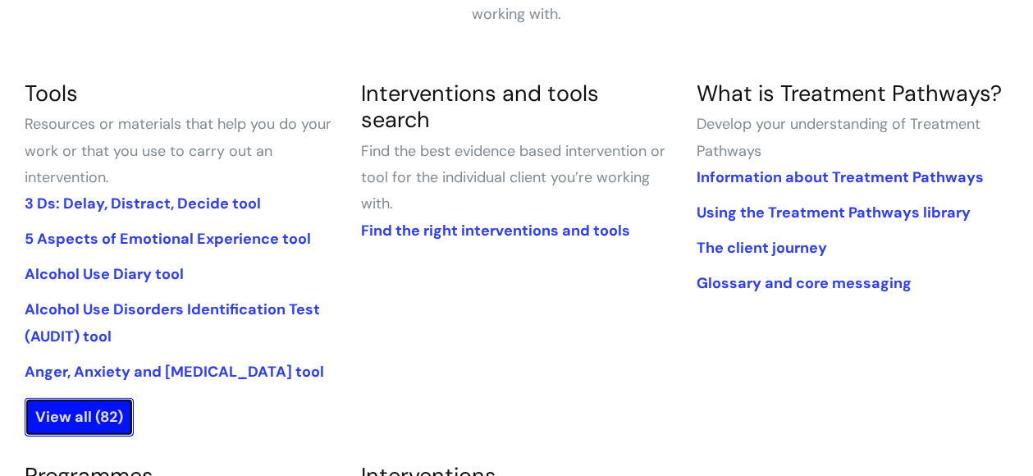
click at [66, 413] on link "View all (82)" at bounding box center [79, 417] width 109 height 38
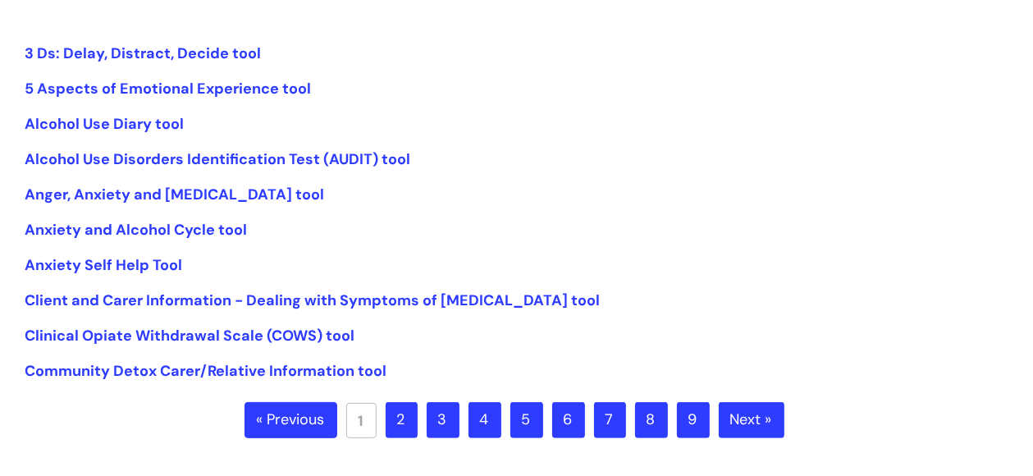
scroll to position [401, 0]
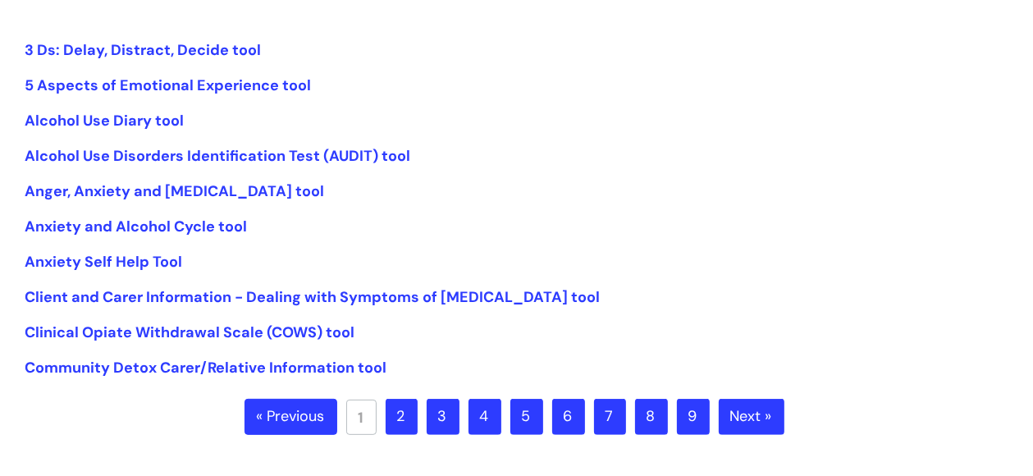
click at [406, 424] on link "2" at bounding box center [402, 417] width 32 height 36
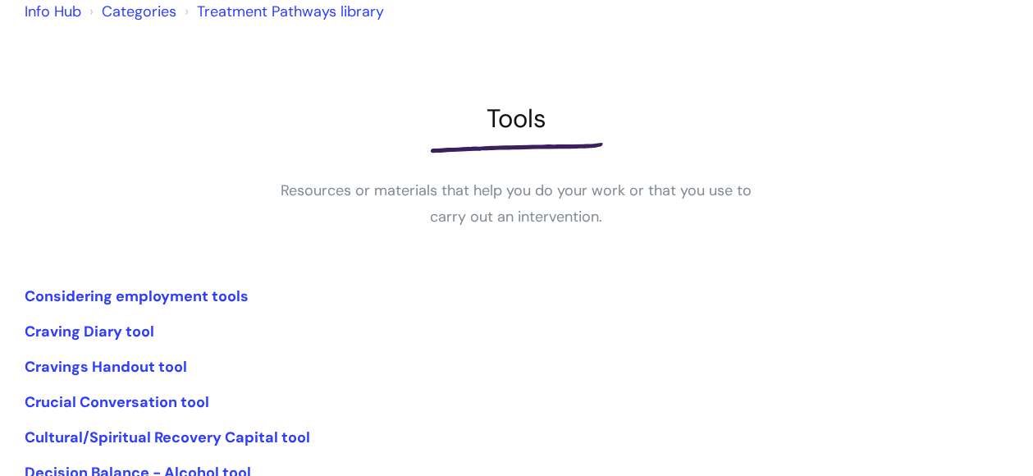
scroll to position [156, 0]
